Goal: Task Accomplishment & Management: Manage account settings

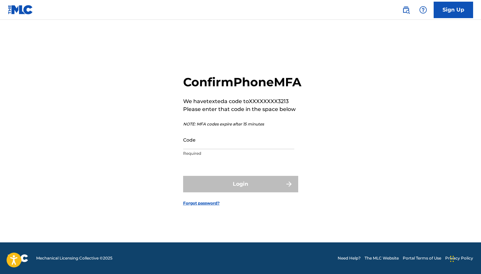
click at [277, 143] on input "Code" at bounding box center [238, 139] width 111 height 19
type input "770689"
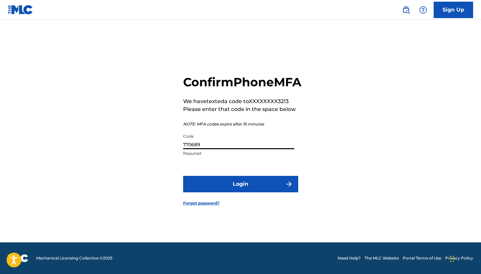
click at [265, 191] on button "Login" at bounding box center [240, 184] width 115 height 16
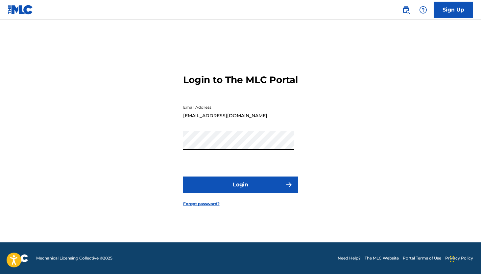
click at [225, 186] on button "Login" at bounding box center [240, 184] width 115 height 16
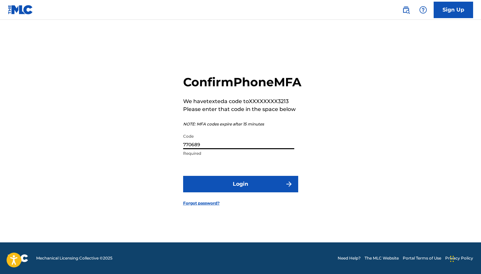
drag, startPoint x: 223, startPoint y: 150, endPoint x: 167, endPoint y: 149, distance: 56.0
click at [167, 149] on div "Confirm Phone MFA We have texted a code to XXXXXXXX3213 Please enter that code …" at bounding box center [241, 135] width 461 height 215
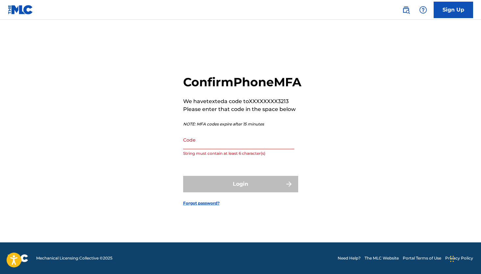
click at [172, 150] on div "Confirm Phone MFA We have texted a code to XXXXXXXX3213 Please enter that code …" at bounding box center [241, 135] width 461 height 215
click at [202, 149] on input "Code" at bounding box center [238, 139] width 111 height 19
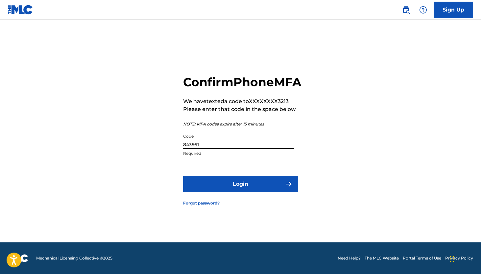
type input "843561"
click at [227, 192] on button "Login" at bounding box center [240, 184] width 115 height 16
